Goal: Information Seeking & Learning: Learn about a topic

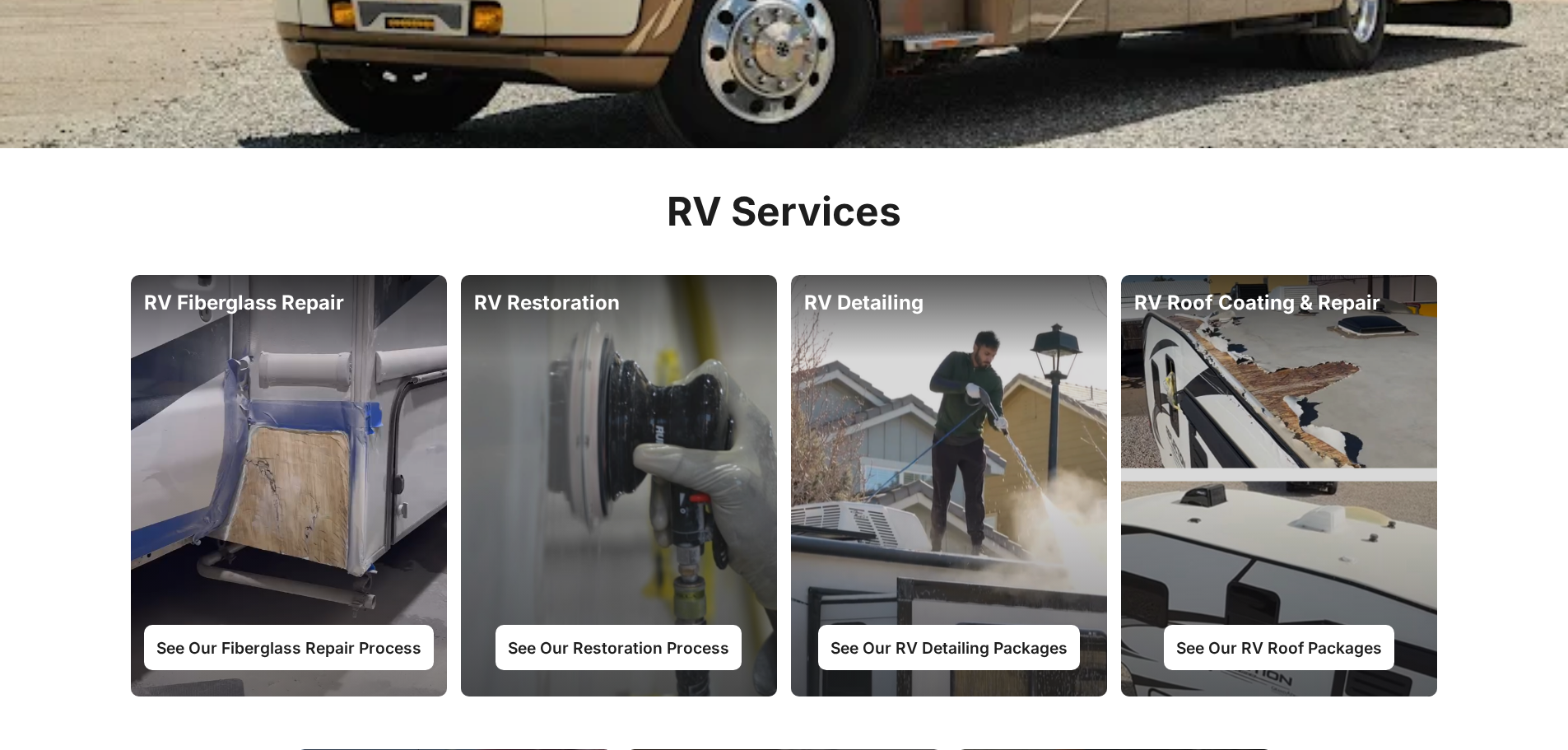
scroll to position [741, 0]
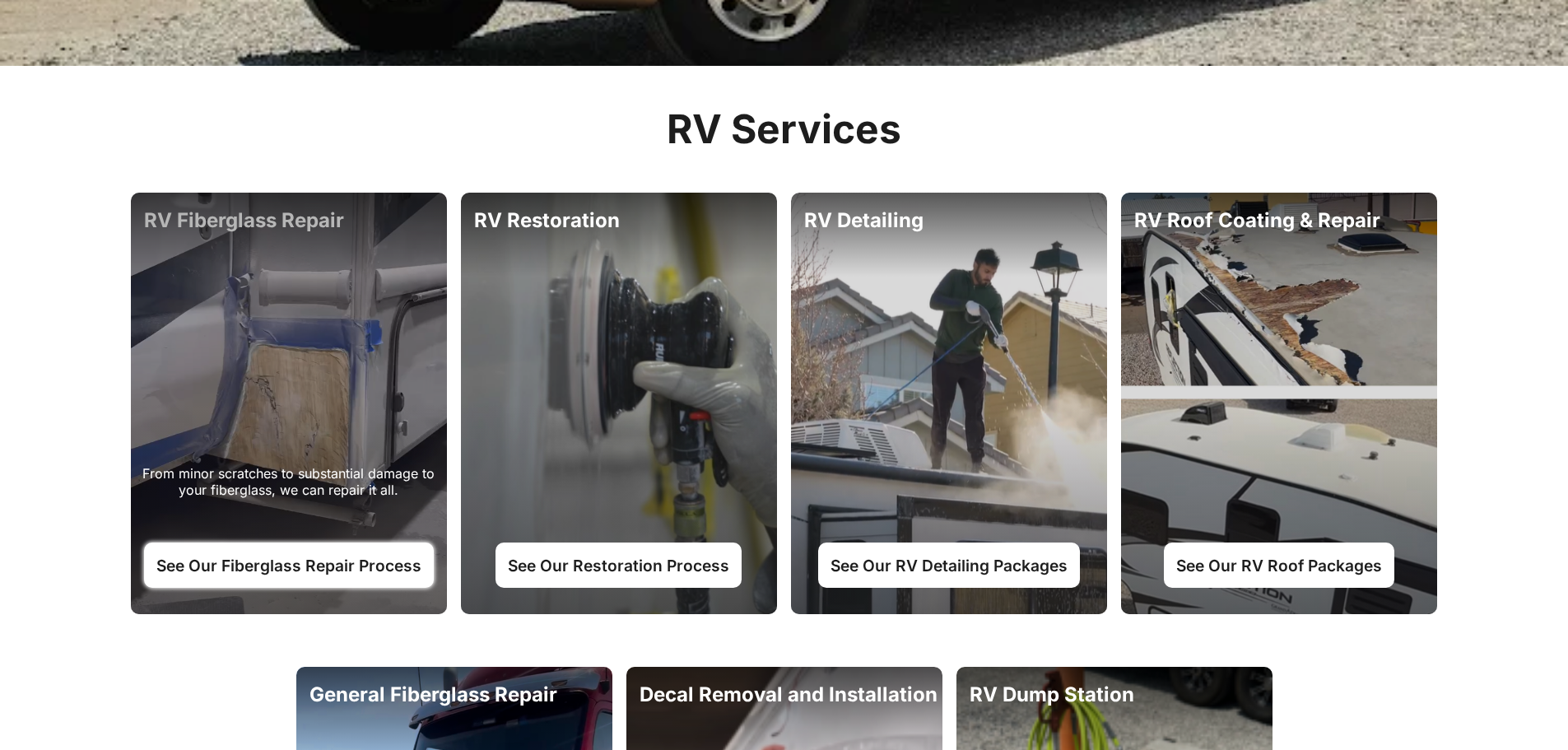
click at [347, 571] on link "See Our Fiberglass Repair Process" at bounding box center [289, 565] width 290 height 44
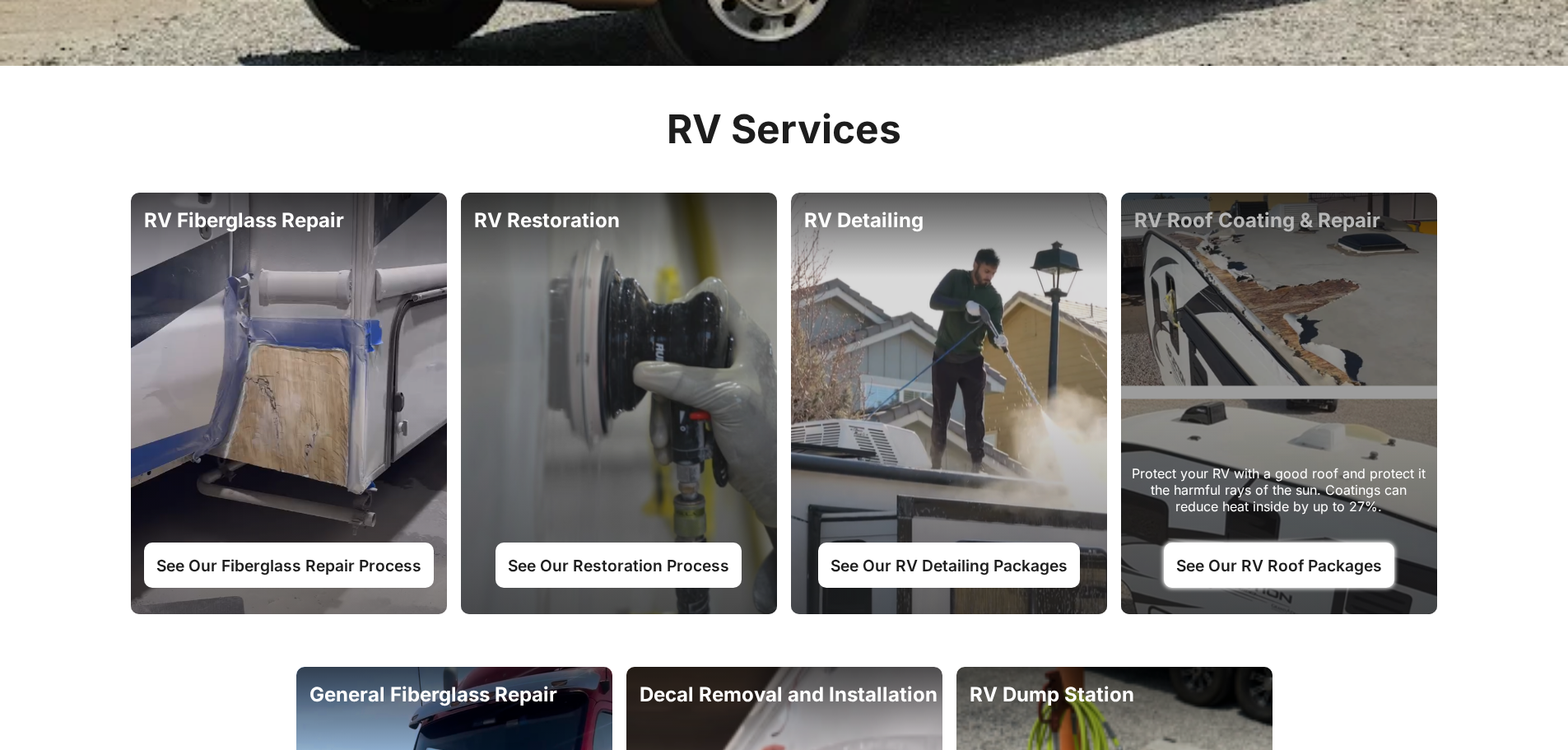
click at [1268, 563] on link "See Our RV Roof Packages" at bounding box center [1279, 565] width 230 height 44
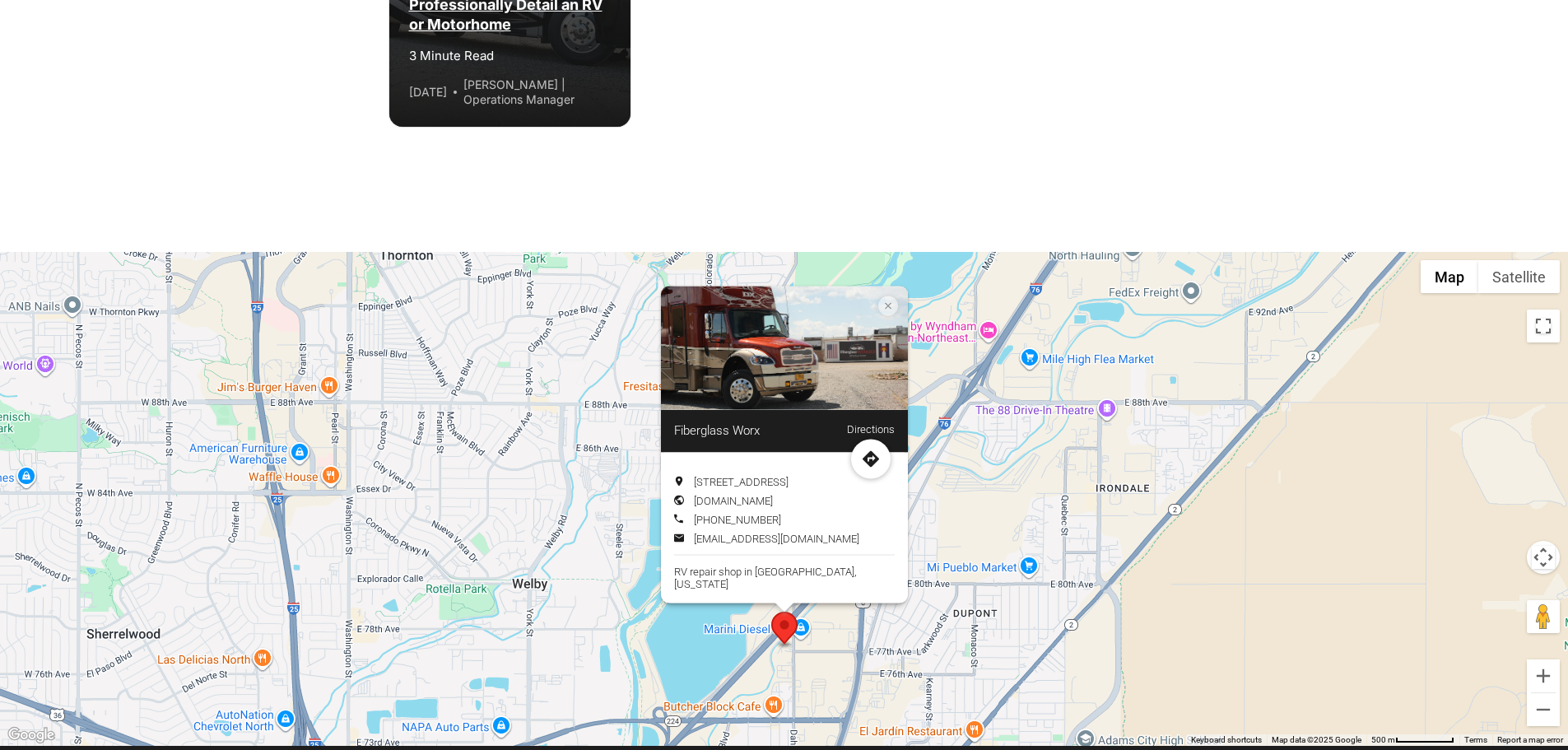
scroll to position [4776, 0]
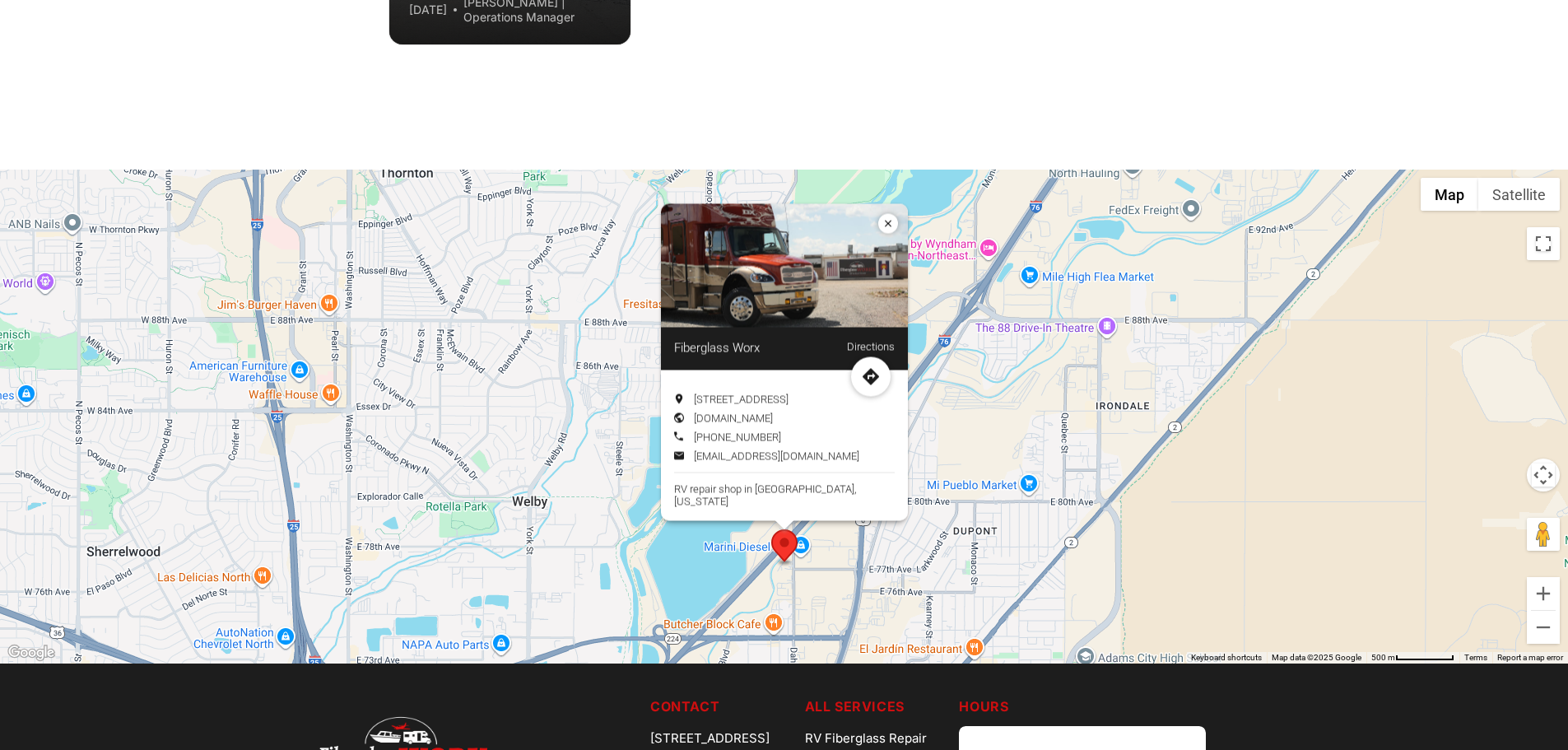
click at [887, 227] on icon "Location info: Fiberglass Worx" at bounding box center [888, 223] width 6 height 6
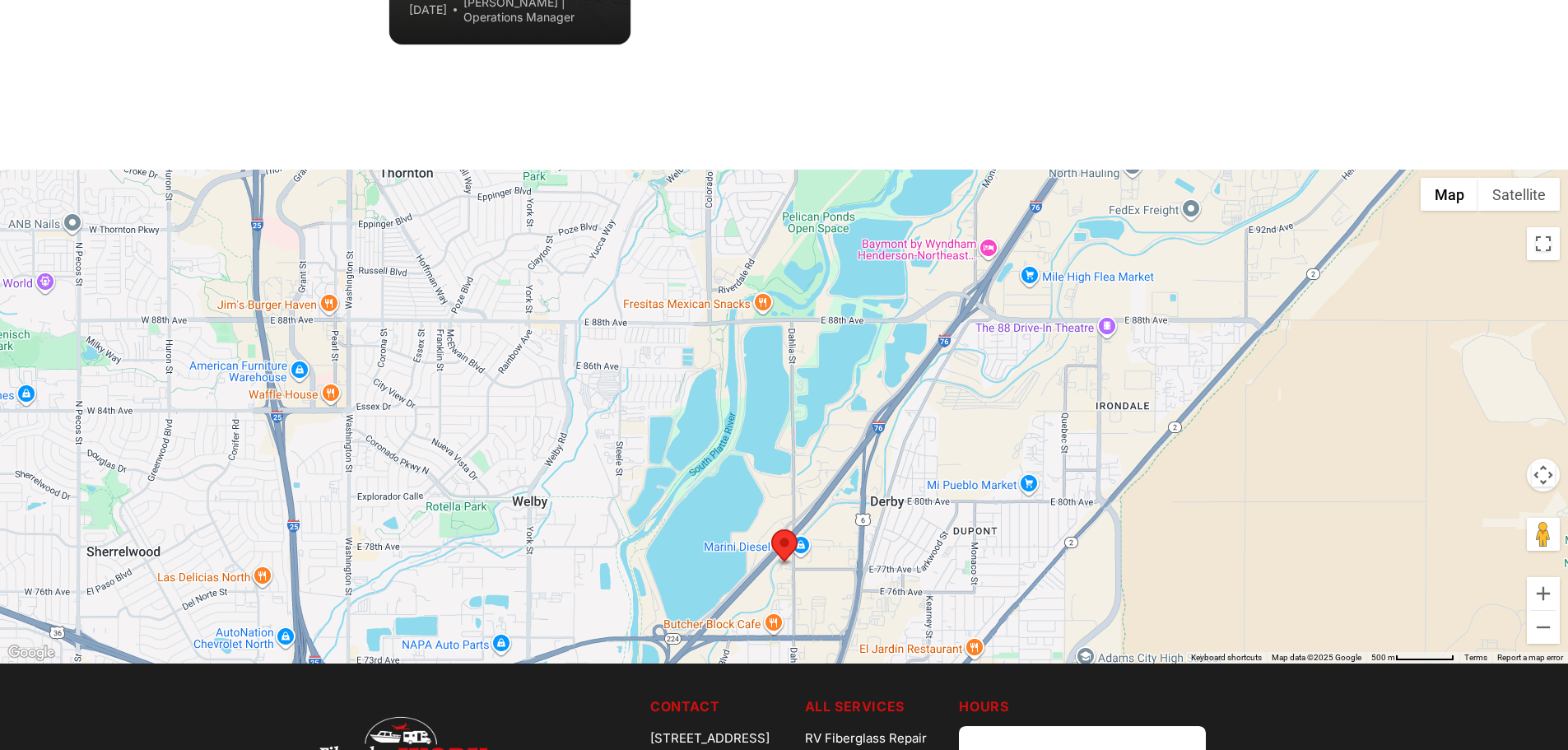
click at [782, 545] on img "Fiberglass Worx" at bounding box center [784, 547] width 26 height 37
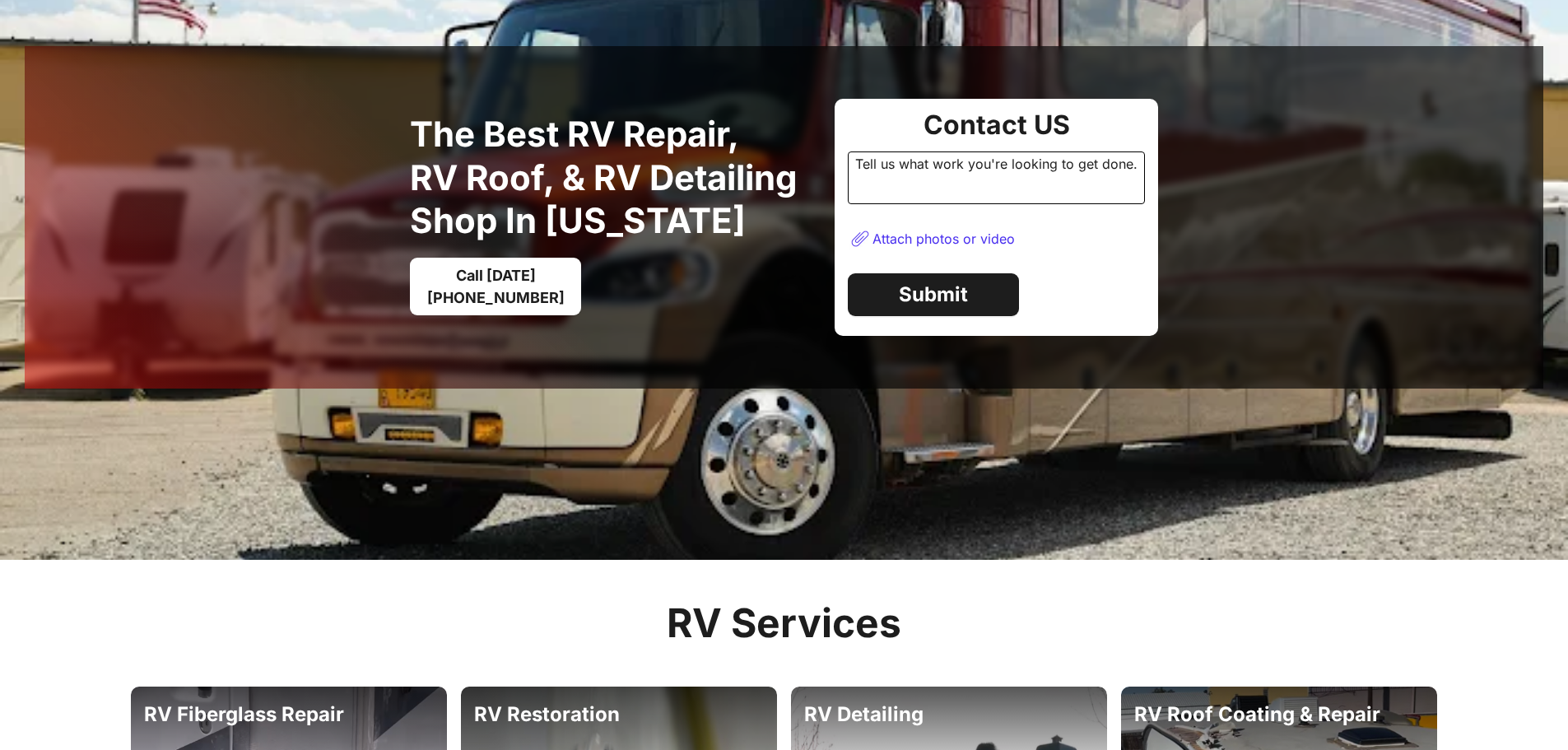
scroll to position [0, 0]
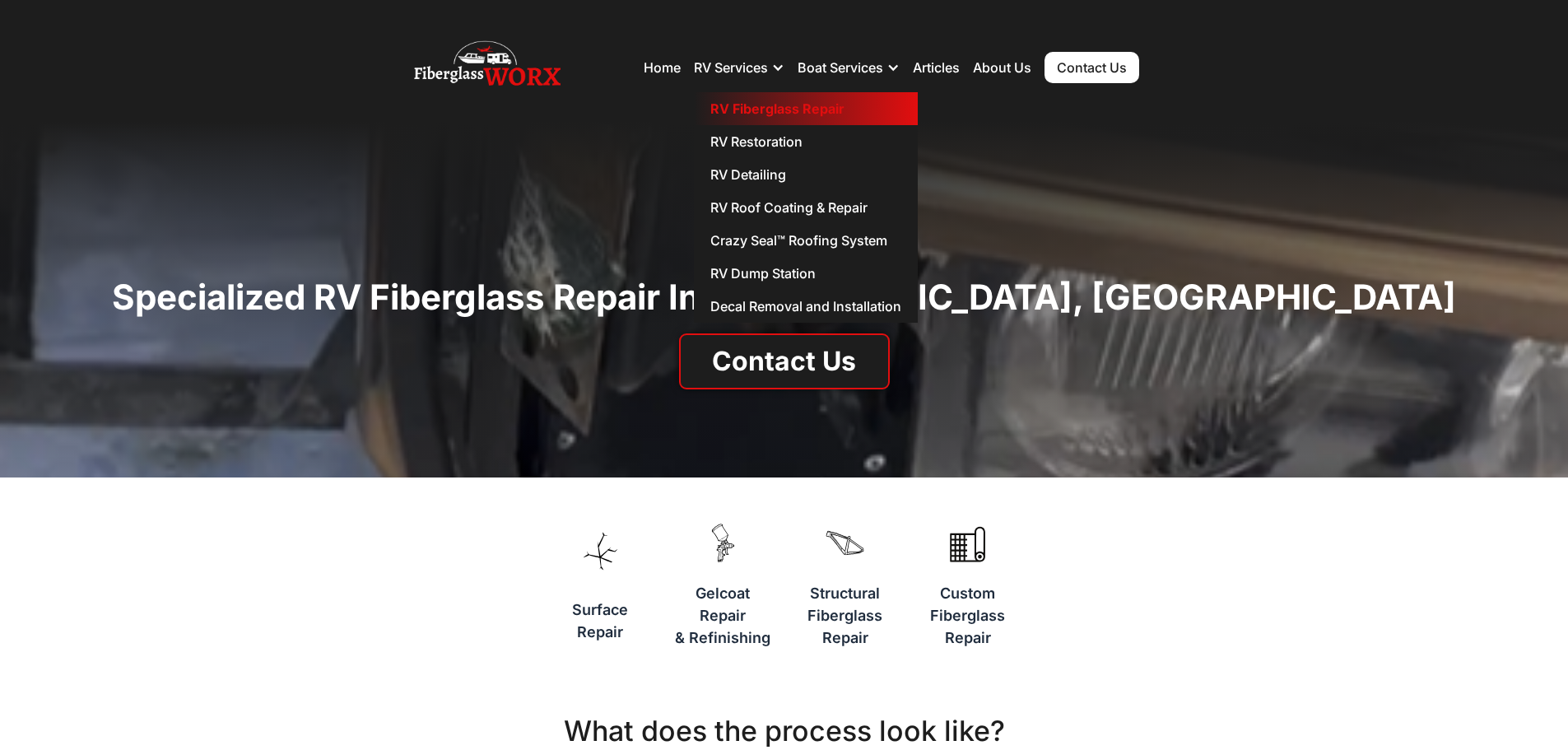
click at [766, 105] on link "RV Fiberglass Repair" at bounding box center [806, 108] width 224 height 33
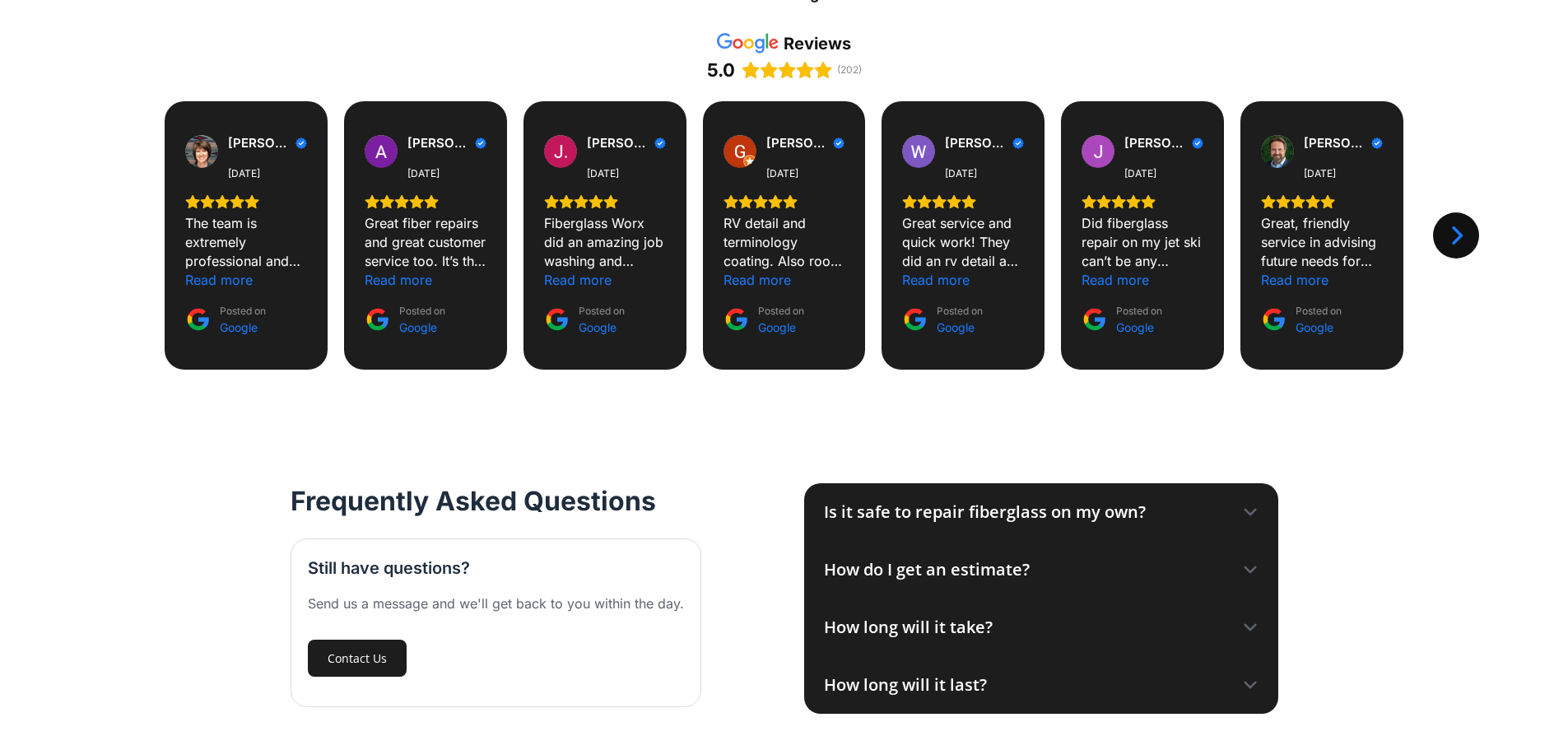
scroll to position [1647, 0]
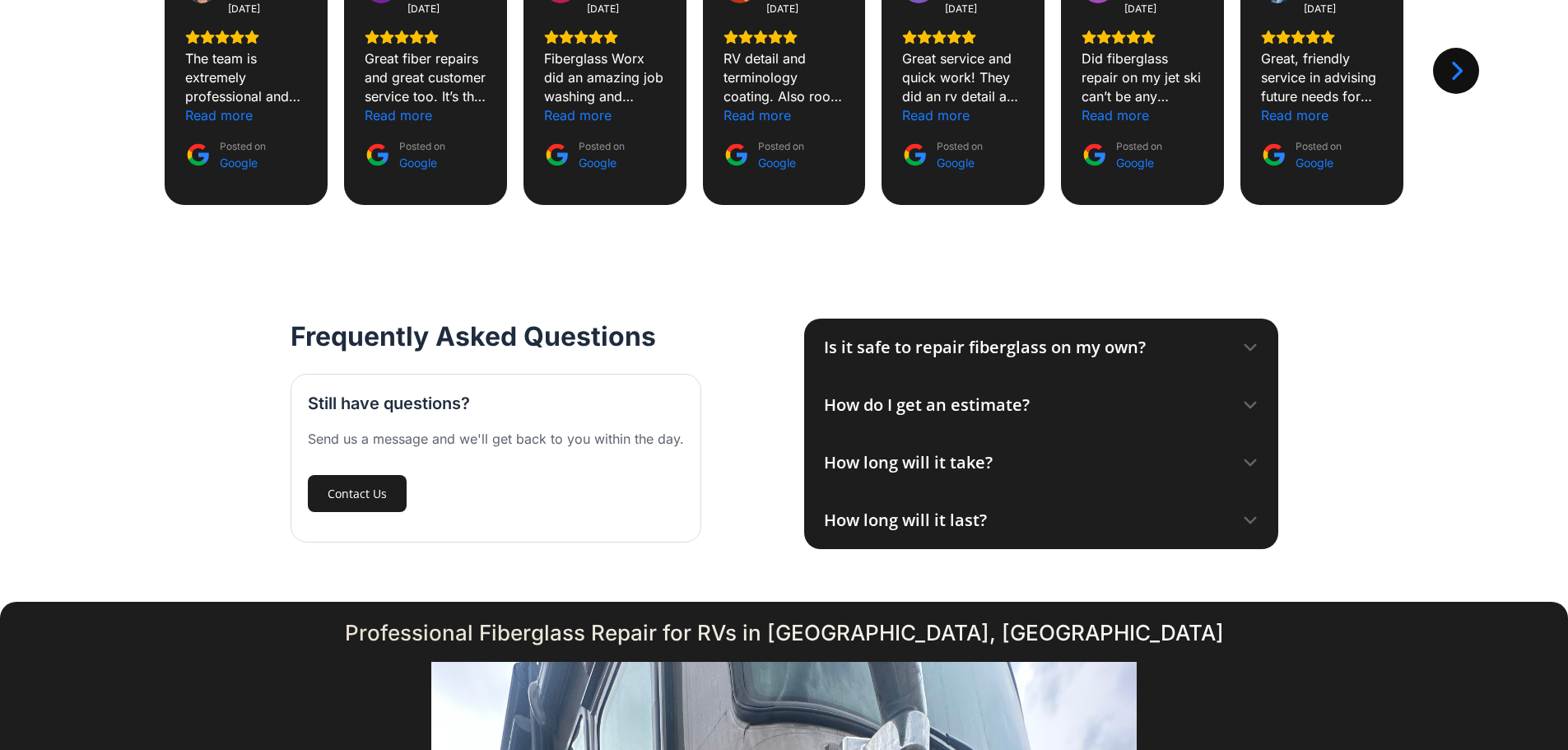
click at [1251, 403] on icon at bounding box center [1250, 405] width 16 height 16
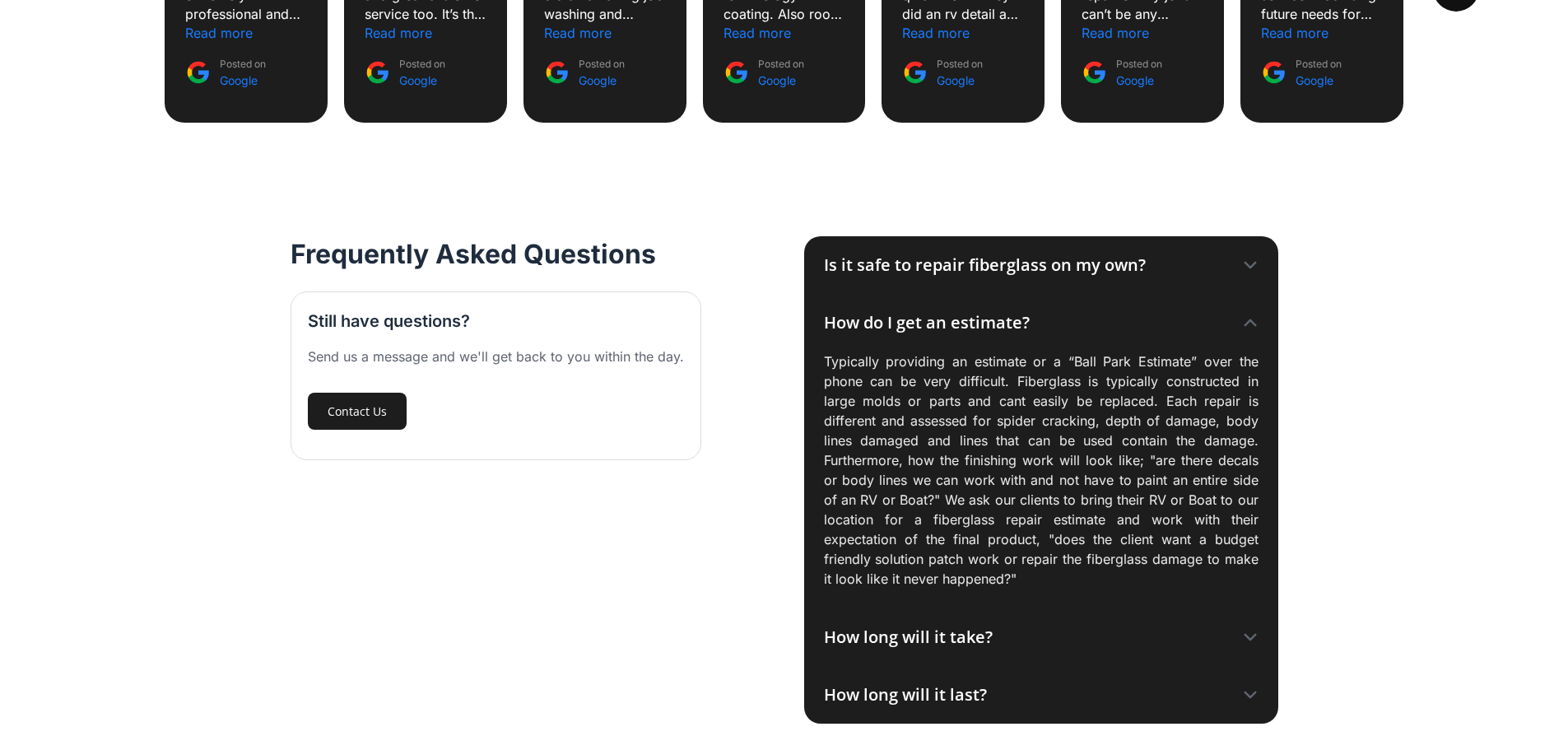
scroll to position [1812, 0]
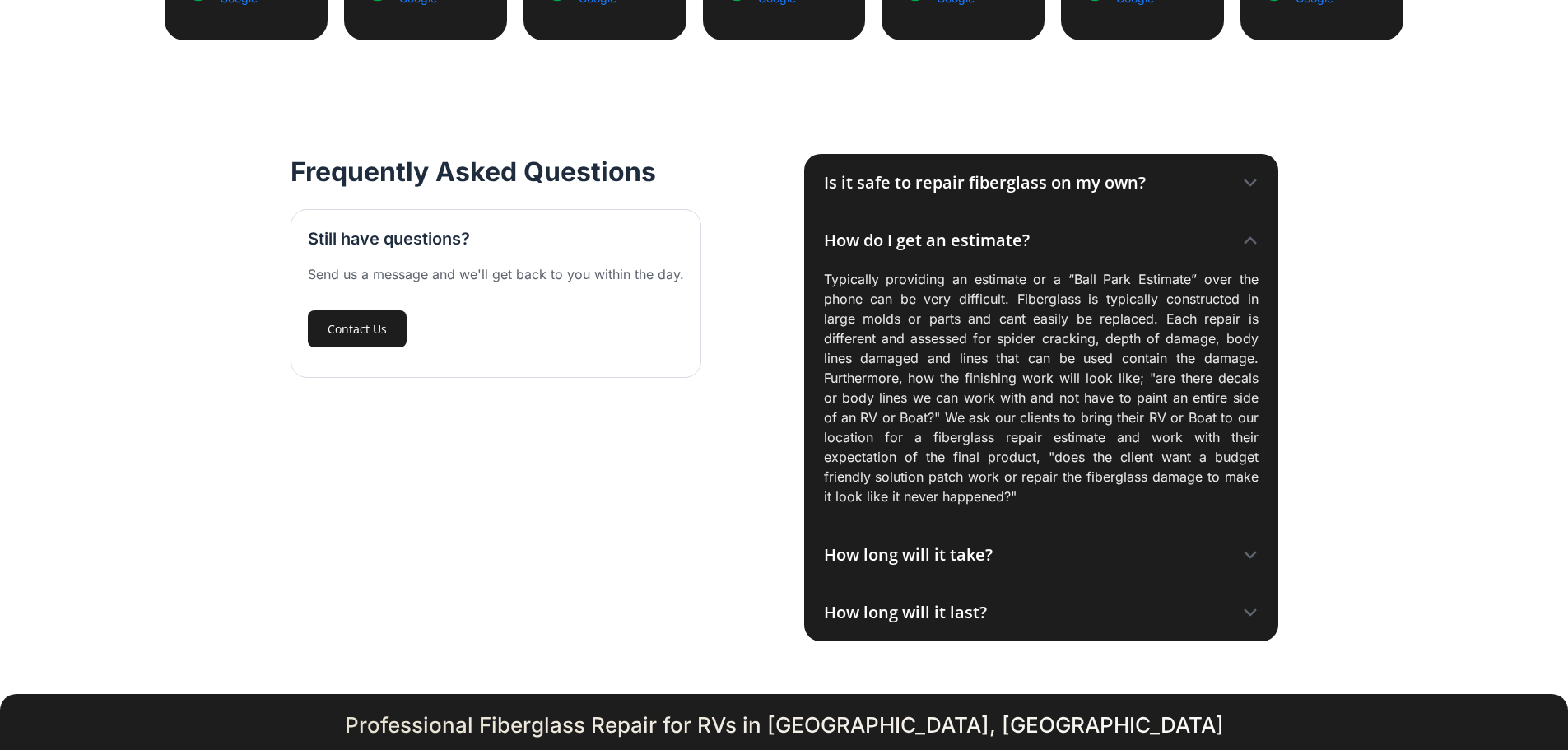
click at [1245, 548] on icon at bounding box center [1250, 555] width 16 height 16
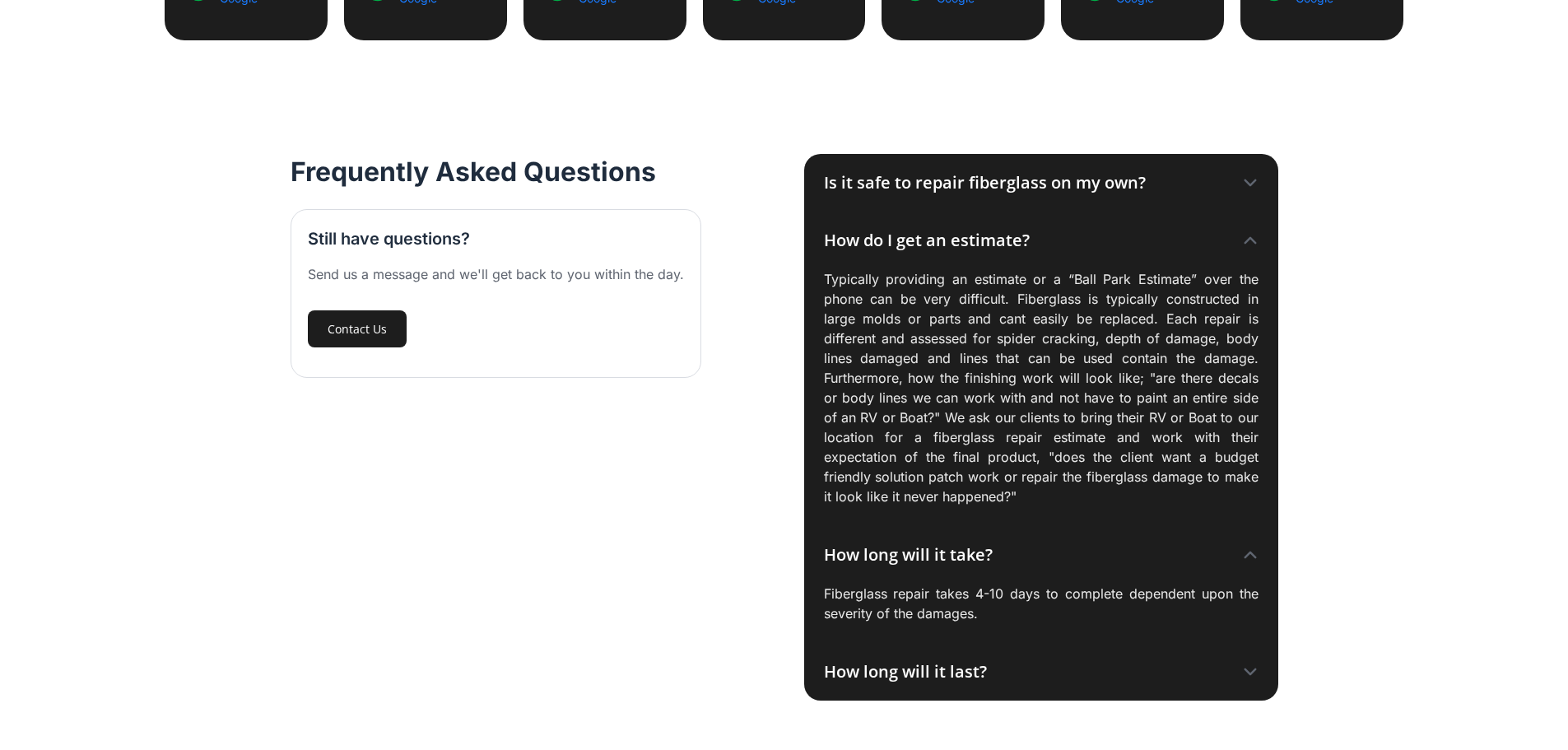
click at [1252, 670] on icon at bounding box center [1250, 672] width 16 height 16
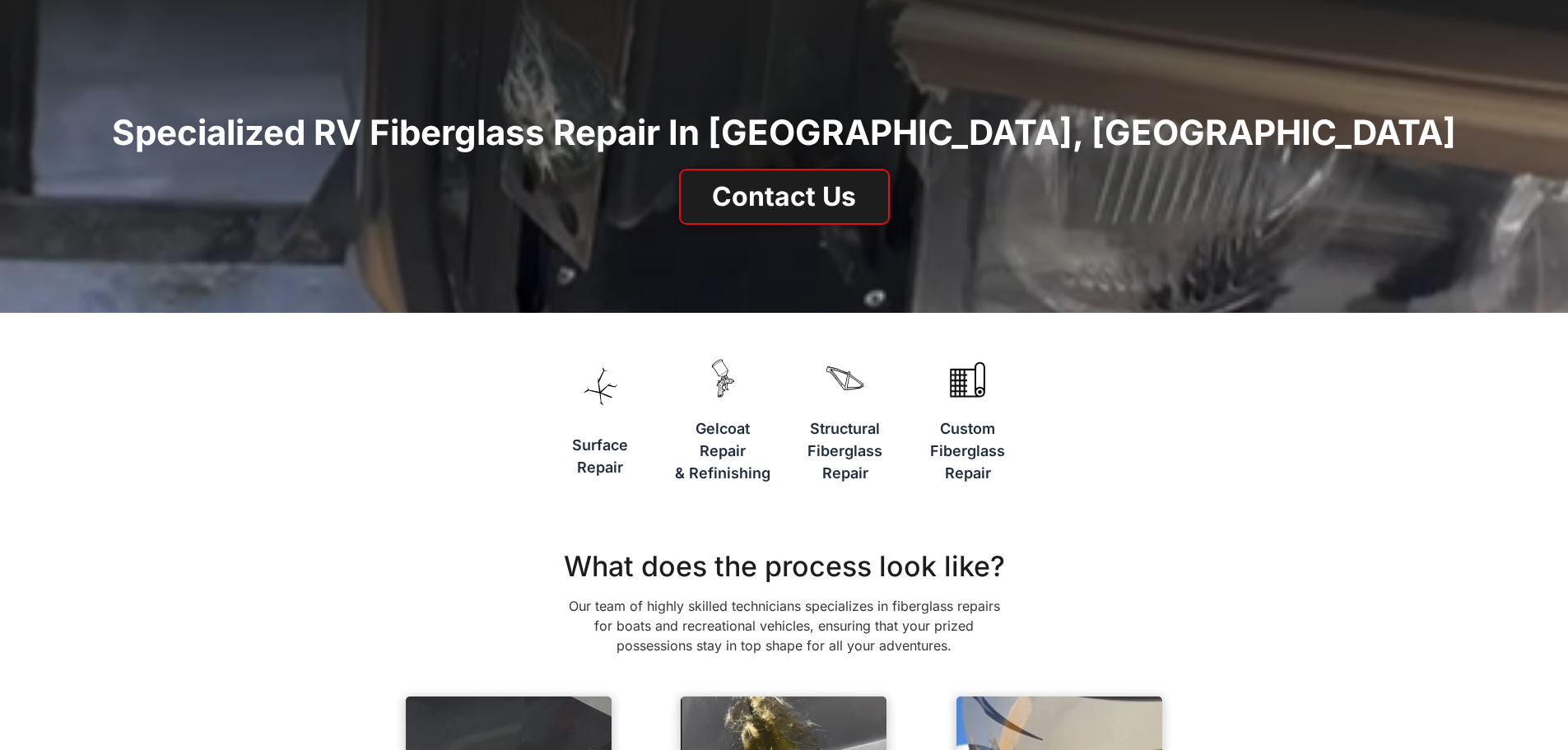
scroll to position [0, 0]
